Goal: Navigation & Orientation: Find specific page/section

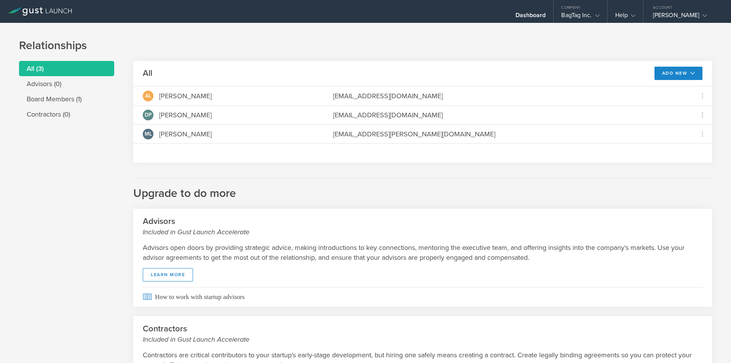
click at [67, 6] on link at bounding box center [40, 7] width 64 height 8
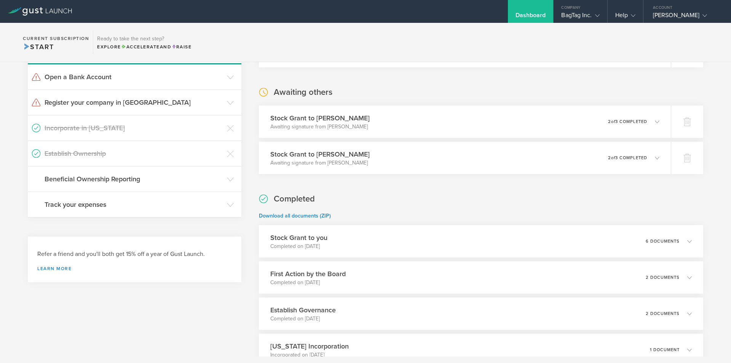
scroll to position [149, 0]
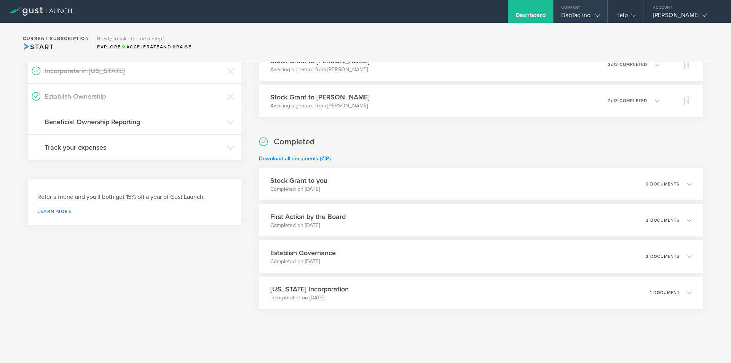
click at [568, 12] on div "BagTag Inc." at bounding box center [580, 16] width 38 height 11
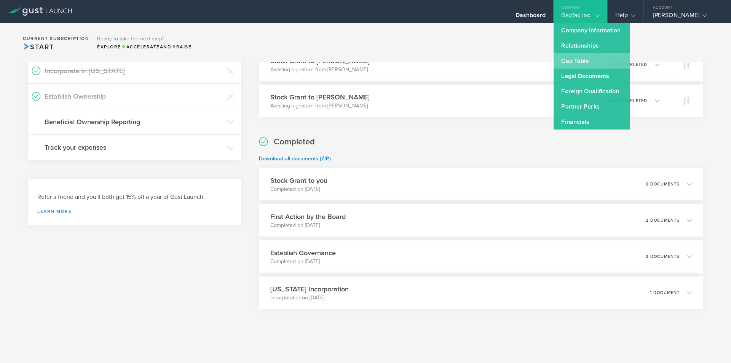
click at [581, 62] on link "Cap Table" at bounding box center [592, 60] width 76 height 15
